Goal: Task Accomplishment & Management: Manage account settings

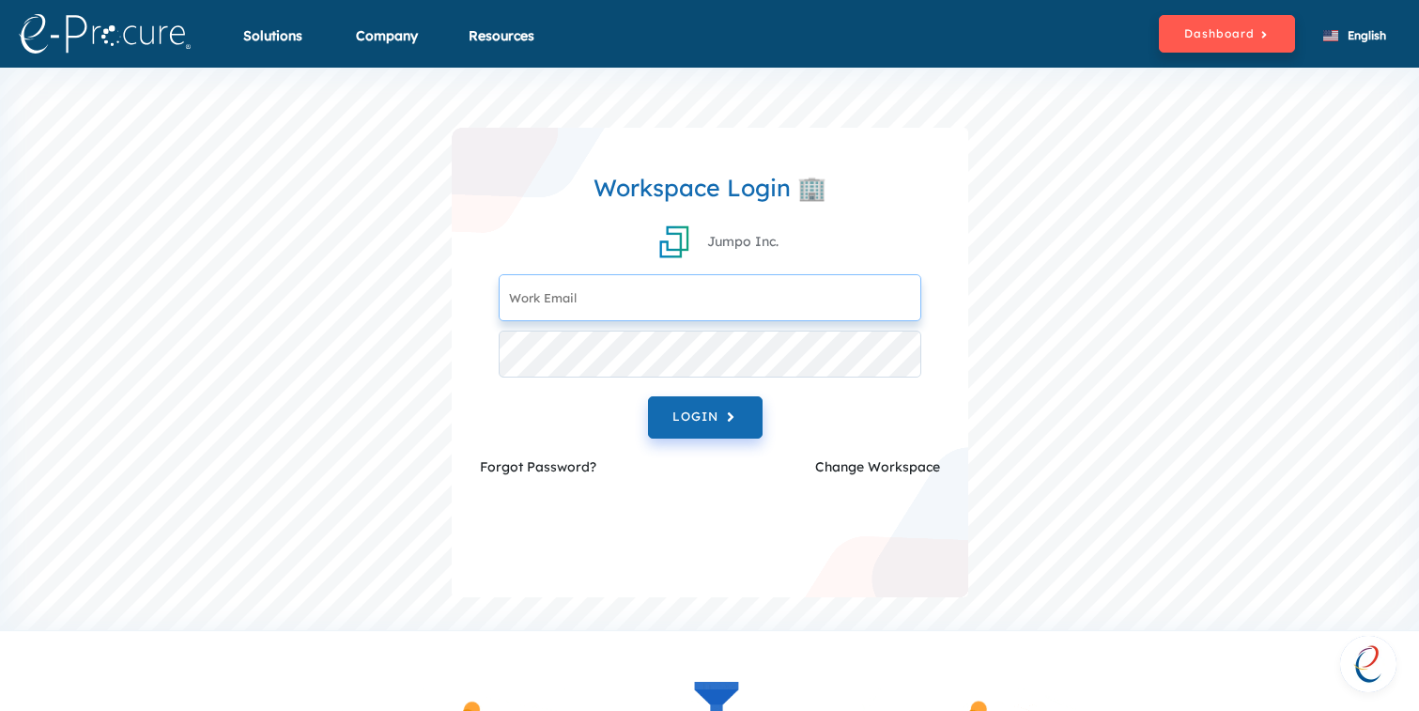
type input "[EMAIL_ADDRESS][DOMAIN_NAME]"
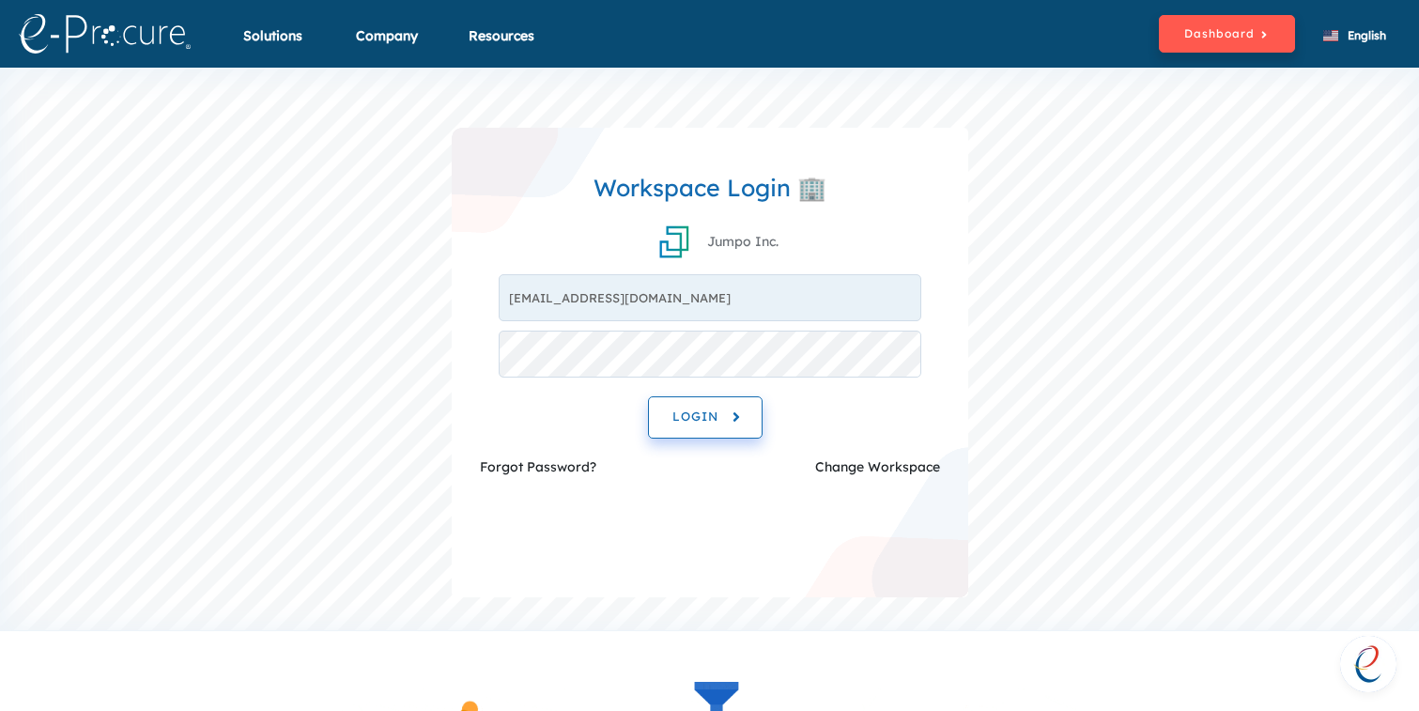
click at [721, 432] on button "LOGIN" at bounding box center [705, 417] width 115 height 42
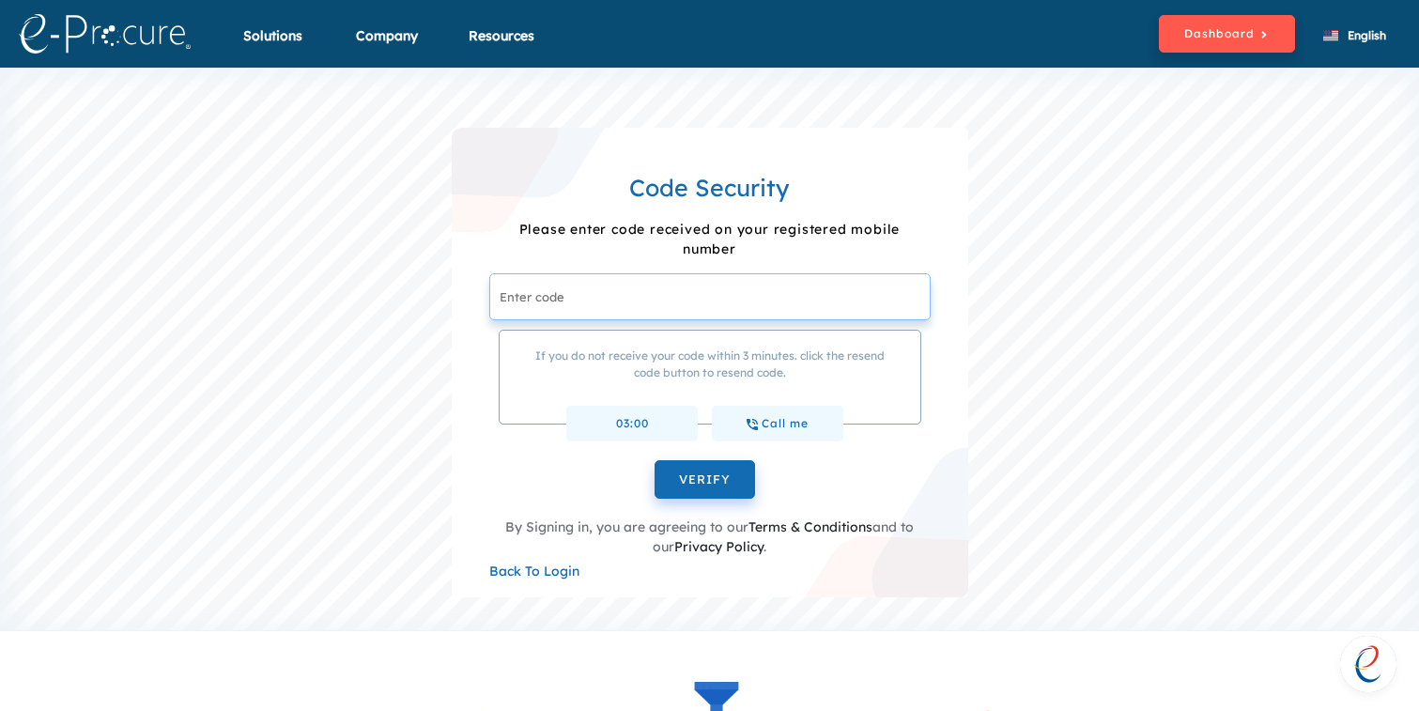
click at [783, 301] on input "text" at bounding box center [709, 296] width 441 height 47
type input "123456"
click at [655, 460] on button "VERIFY" at bounding box center [705, 479] width 100 height 39
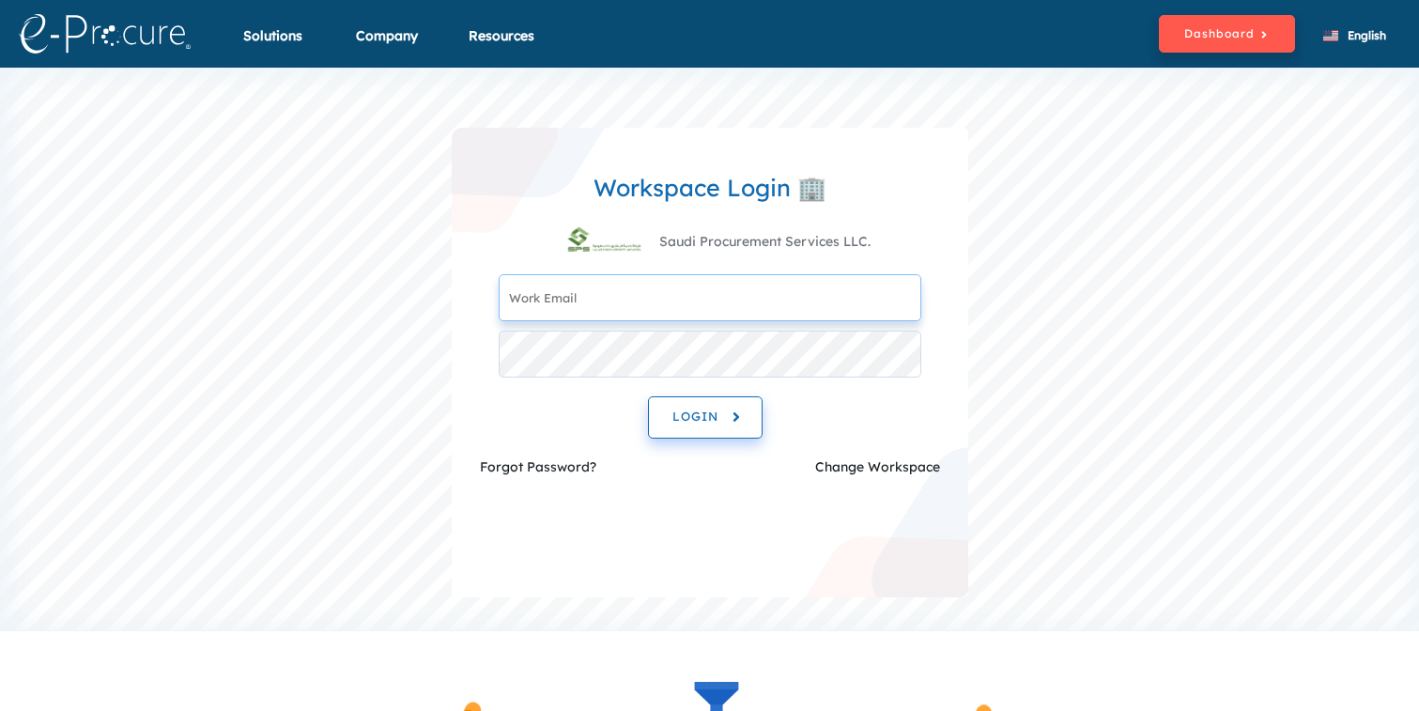
type input "nawaf@saudiprocure.com"
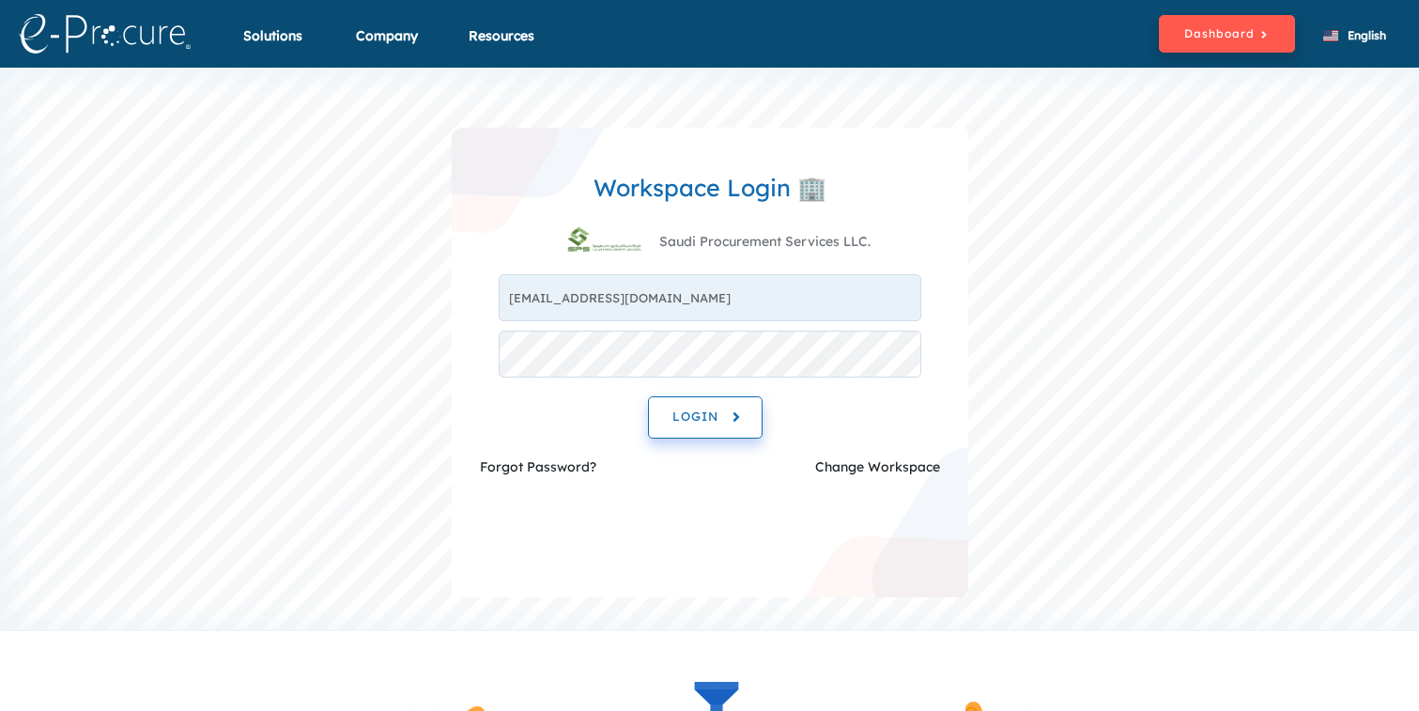
click at [671, 406] on button "LOGIN" at bounding box center [705, 417] width 115 height 42
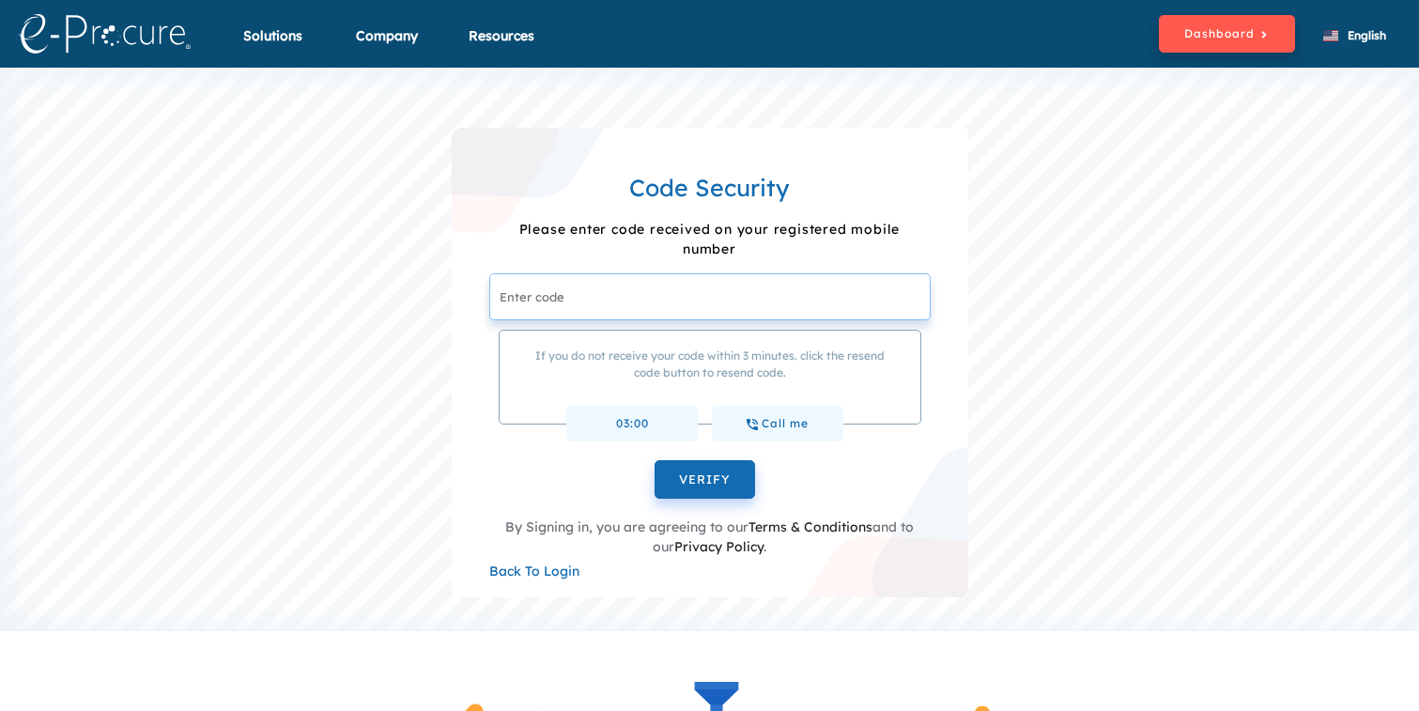
click at [705, 280] on input "text" at bounding box center [709, 296] width 441 height 47
type input "123456"
click at [655, 460] on button "VERIFY" at bounding box center [705, 479] width 100 height 39
